Goal: Task Accomplishment & Management: Use online tool/utility

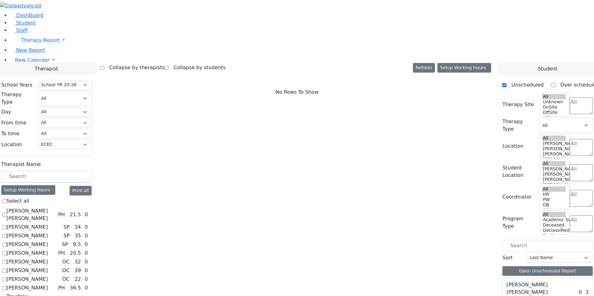
select select "212"
select select "33"
click at [92, 140] on select "All [PERSON_NAME] 5 [PERSON_NAME] 4 [PERSON_NAME] 3 [PERSON_NAME] 2 [PERSON_NAM…" at bounding box center [64, 145] width 53 height 10
select select
click at [92, 140] on select "All [PERSON_NAME] 5 [PERSON_NAME] 4 [PERSON_NAME] 3 [PERSON_NAME] 2 [PERSON_NAM…" at bounding box center [64, 145] width 53 height 10
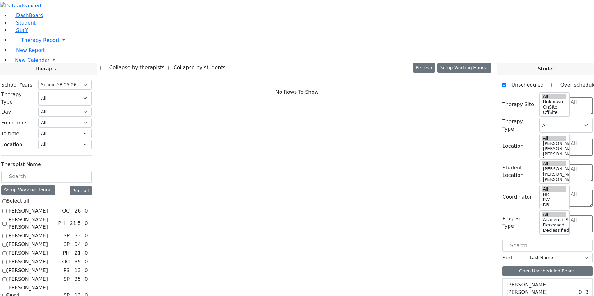
checkbox input "true"
select select "4"
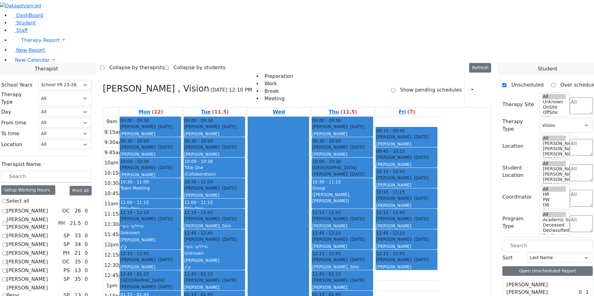
scroll to position [1, 0]
